Goal: Information Seeking & Learning: Learn about a topic

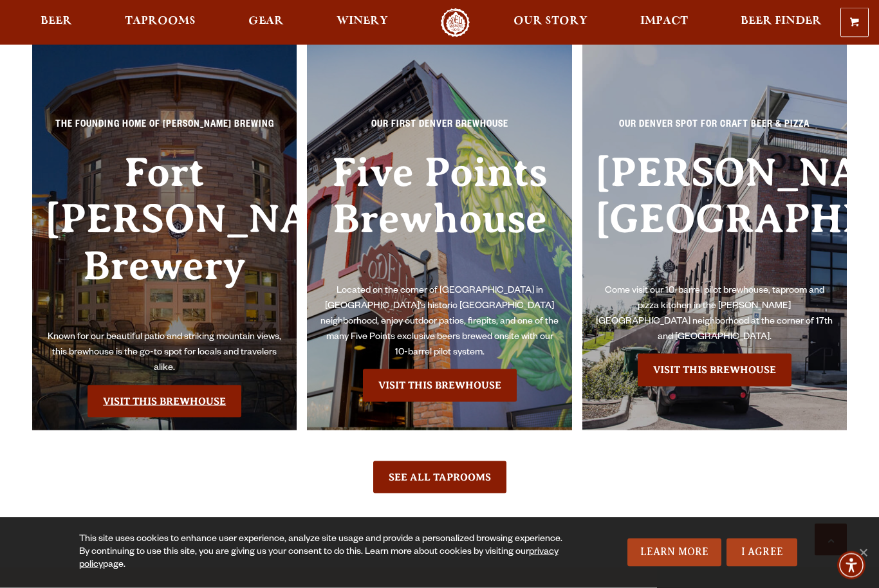
scroll to position [2735, 0]
click at [146, 387] on link "Visit this Brewhouse" at bounding box center [165, 401] width 154 height 32
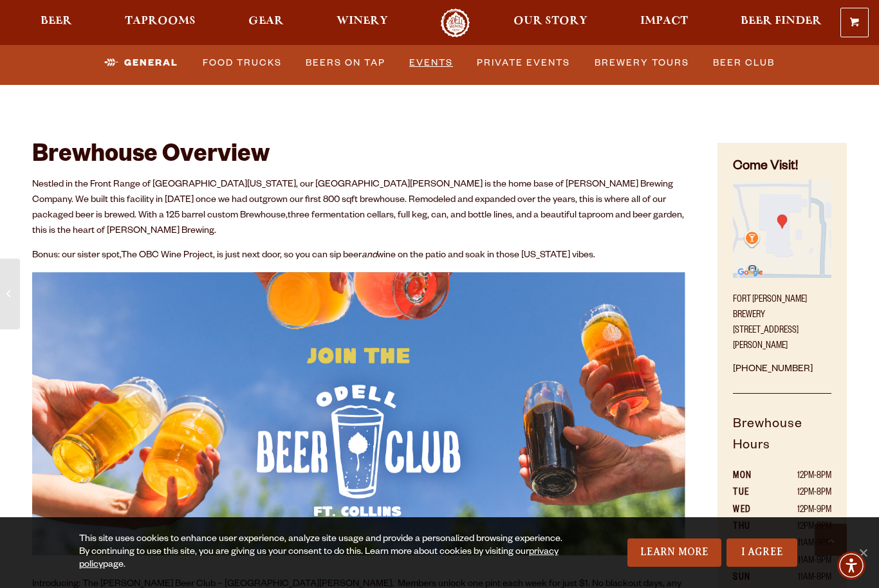
click at [425, 61] on link "Events" at bounding box center [431, 63] width 54 height 30
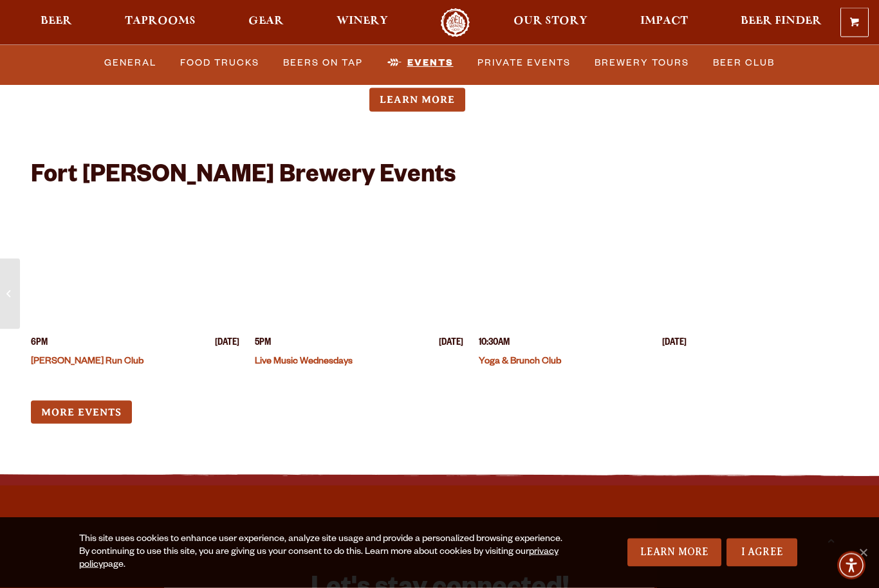
scroll to position [4883, 0]
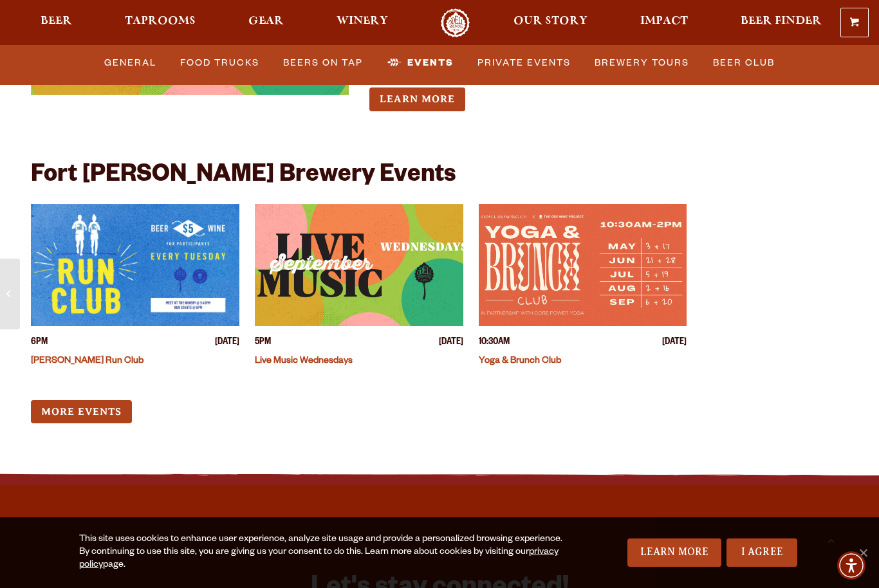
click at [327, 356] on link "Live Music Wednesdays" at bounding box center [304, 361] width 98 height 10
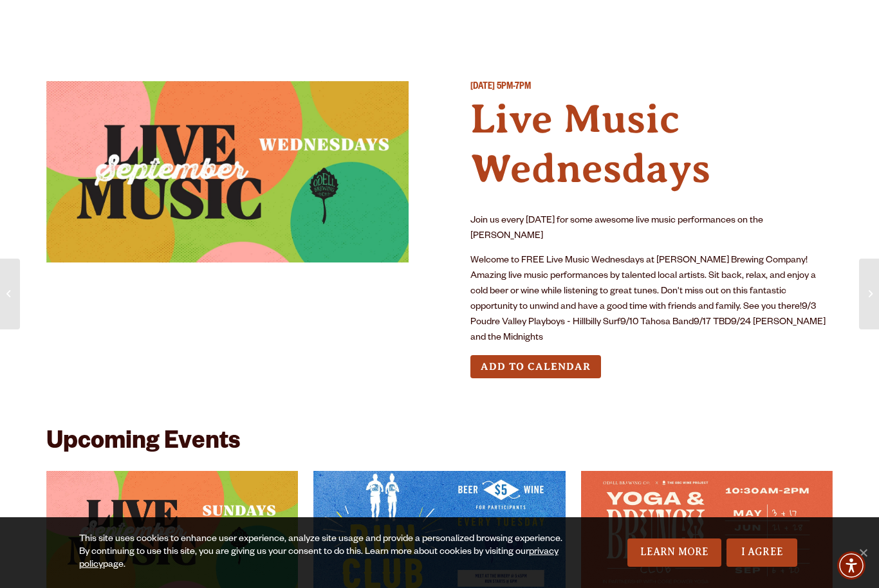
click at [255, 163] on img at bounding box center [227, 171] width 362 height 181
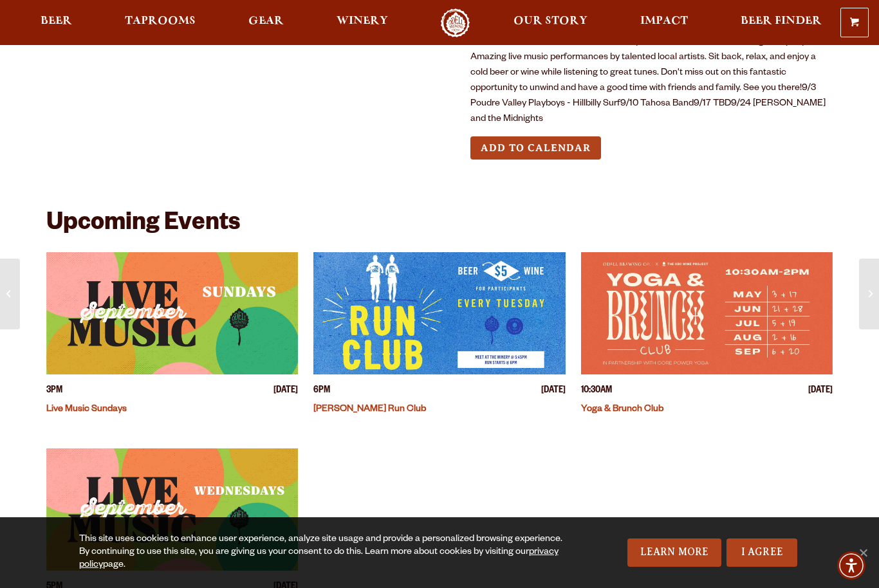
scroll to position [208, 0]
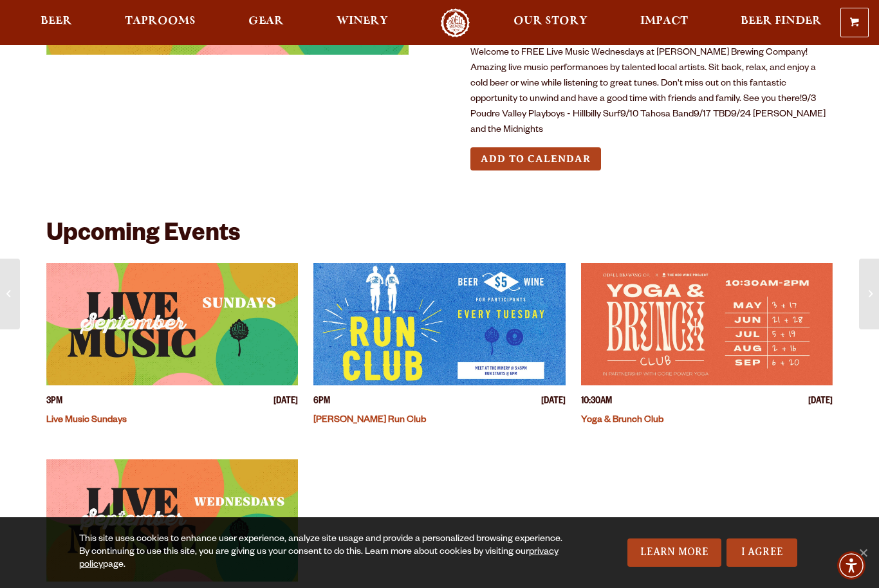
click at [653, 416] on link "Yoga & Brunch Club" at bounding box center [622, 421] width 82 height 10
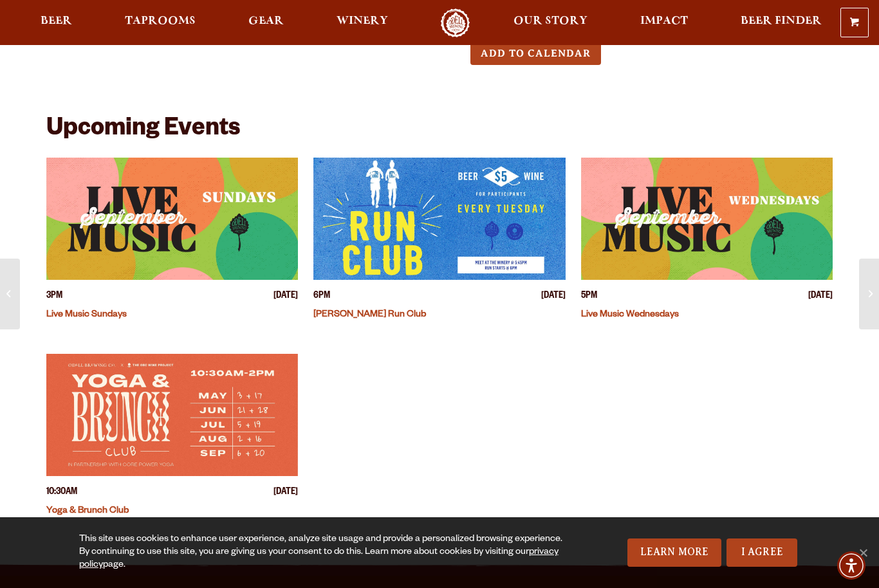
scroll to position [284, 0]
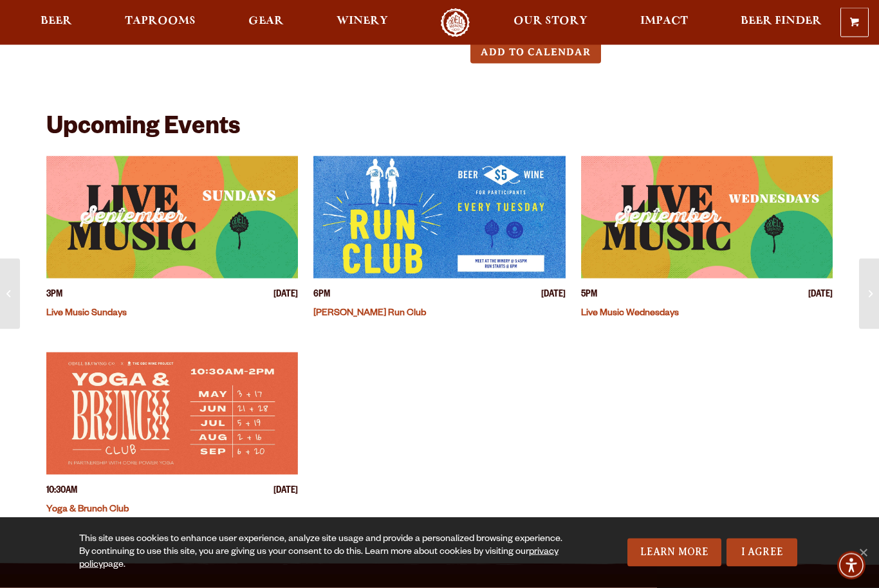
click at [730, 232] on img "View event details" at bounding box center [707, 217] width 252 height 122
